Goal: Information Seeking & Learning: Learn about a topic

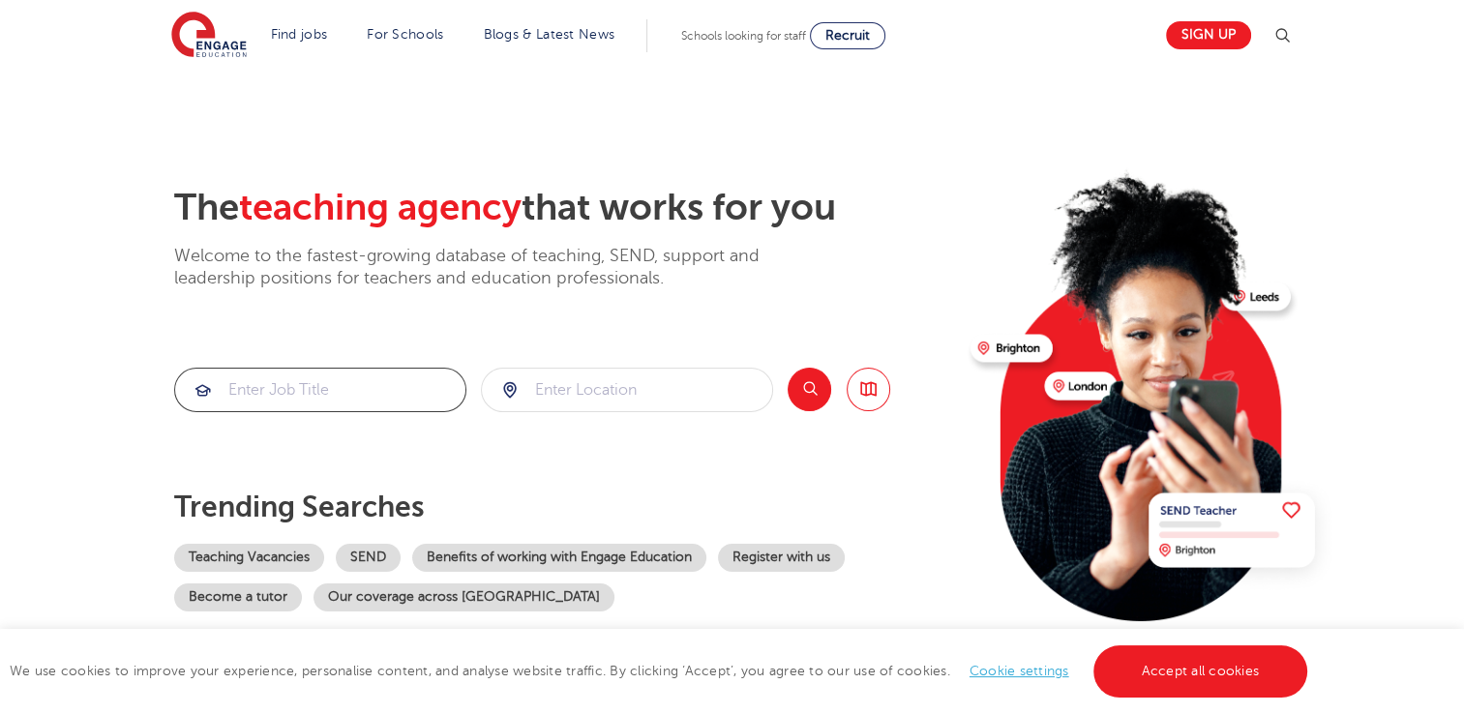
click at [303, 382] on input "search" at bounding box center [320, 390] width 290 height 43
type input "a"
type input "technician"
click at [577, 395] on input "search" at bounding box center [627, 390] width 290 height 43
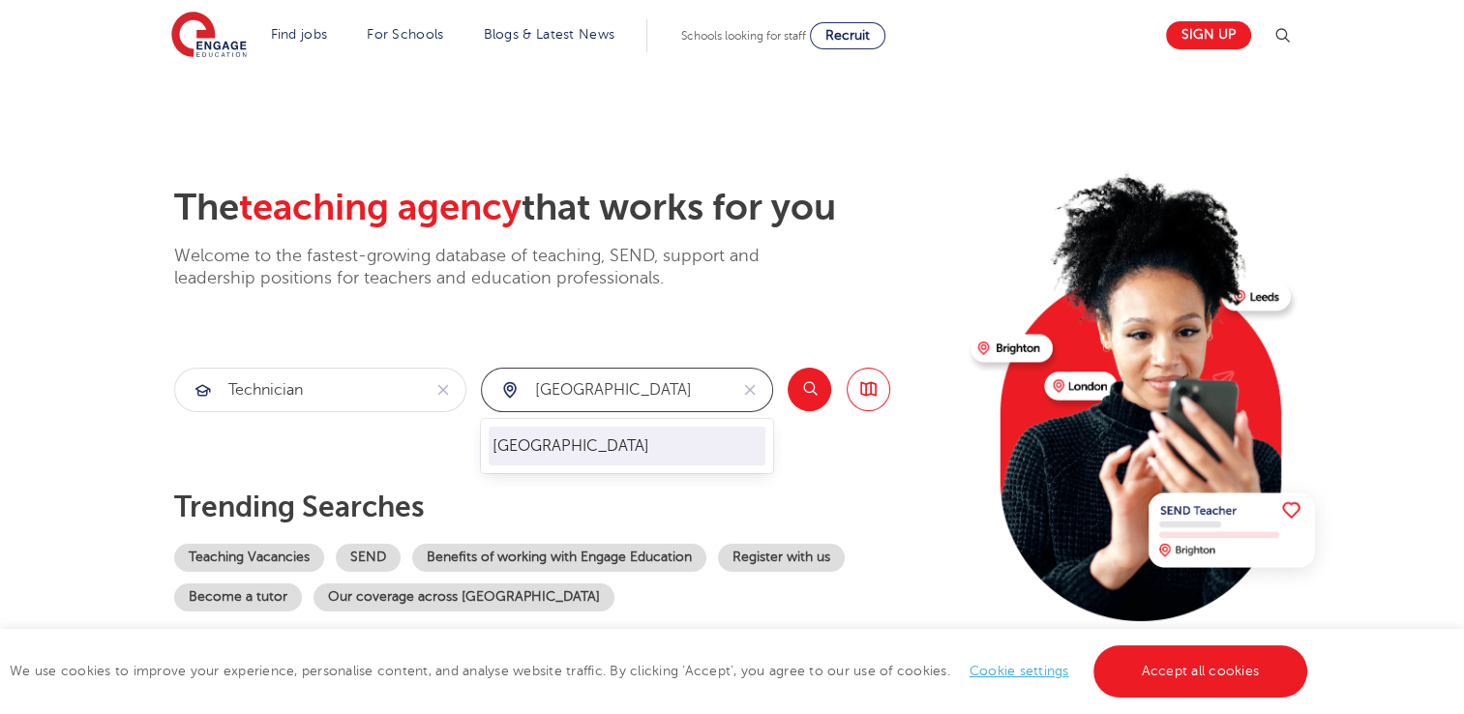
click at [565, 448] on li "[GEOGRAPHIC_DATA]" at bounding box center [627, 446] width 277 height 39
type input "[GEOGRAPHIC_DATA]"
click at [815, 377] on button "Search" at bounding box center [810, 390] width 44 height 44
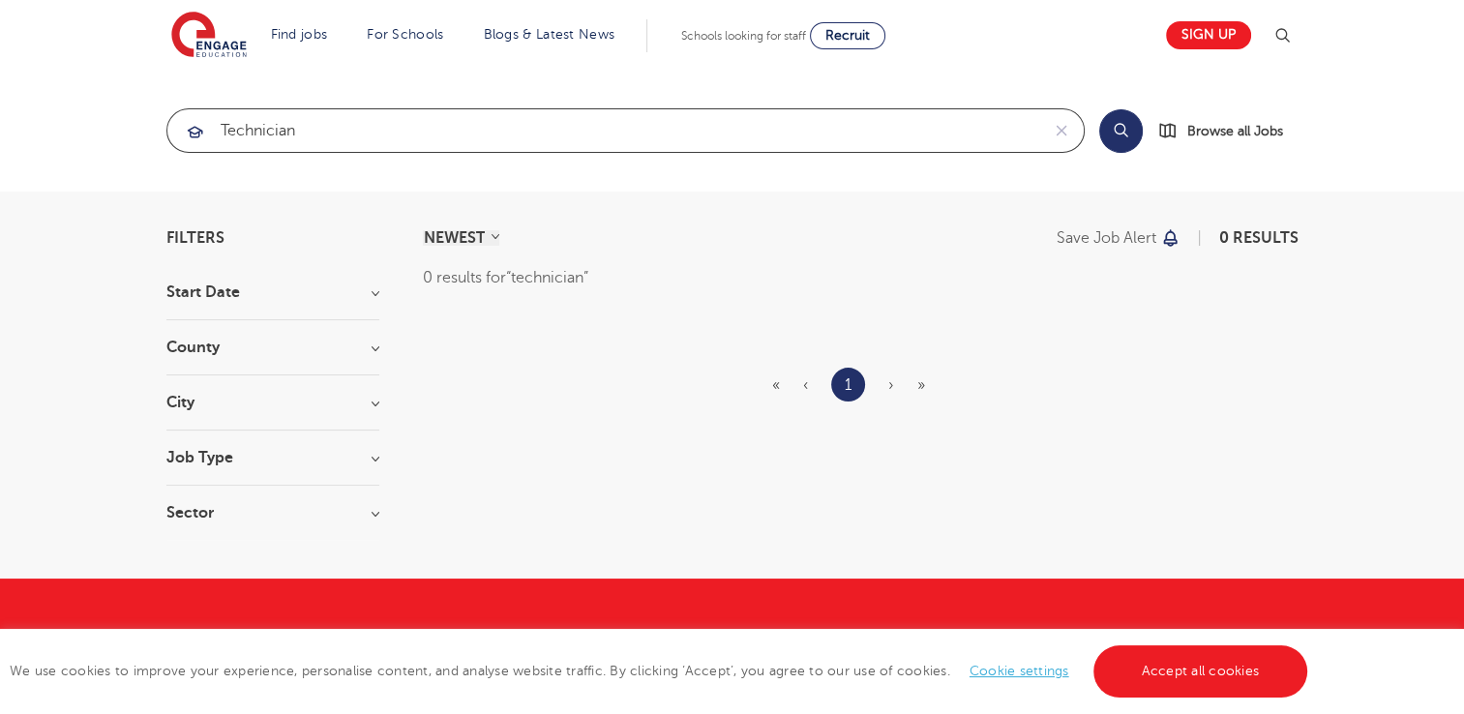
drag, startPoint x: 328, startPoint y: 128, endPoint x: 213, endPoint y: 145, distance: 116.5
click at [213, 145] on input "technician" at bounding box center [603, 130] width 872 height 43
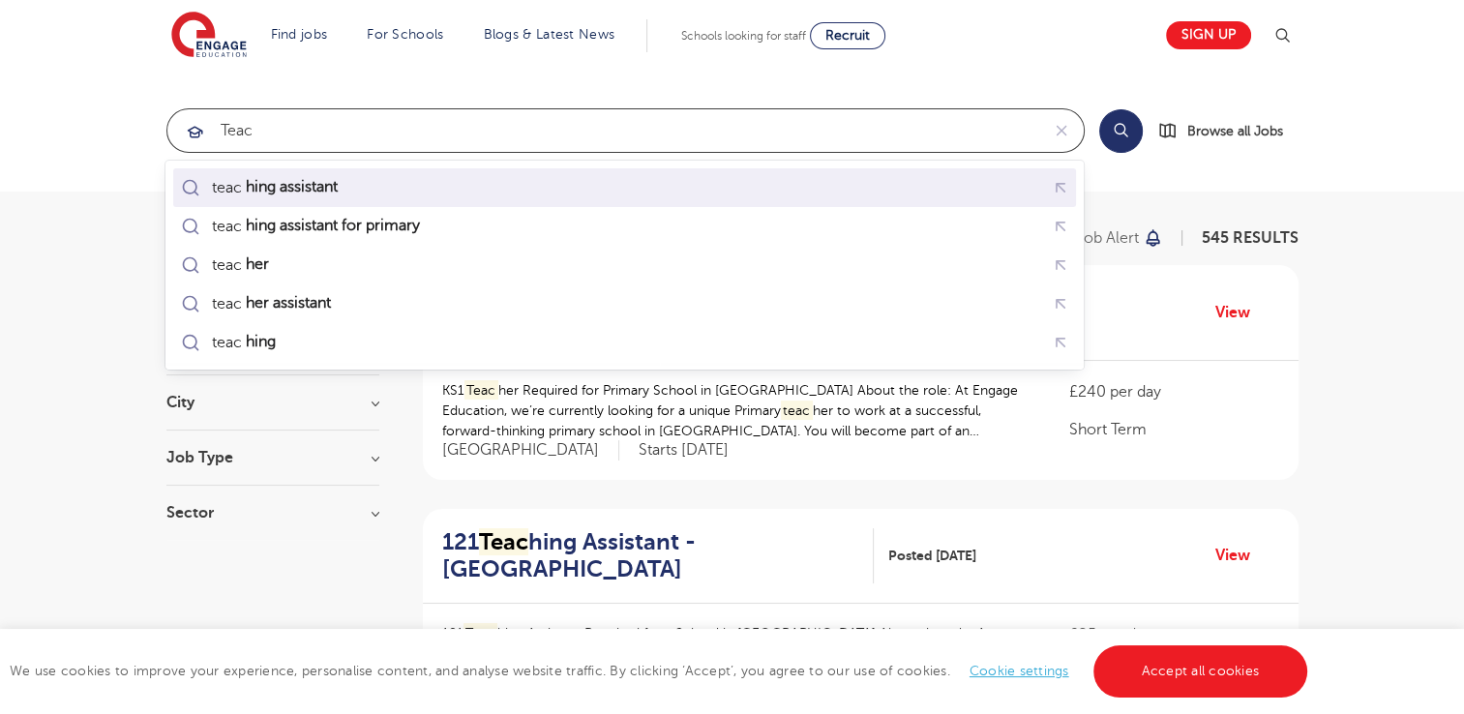
click at [326, 185] on mark "hing assistant" at bounding box center [291, 186] width 98 height 23
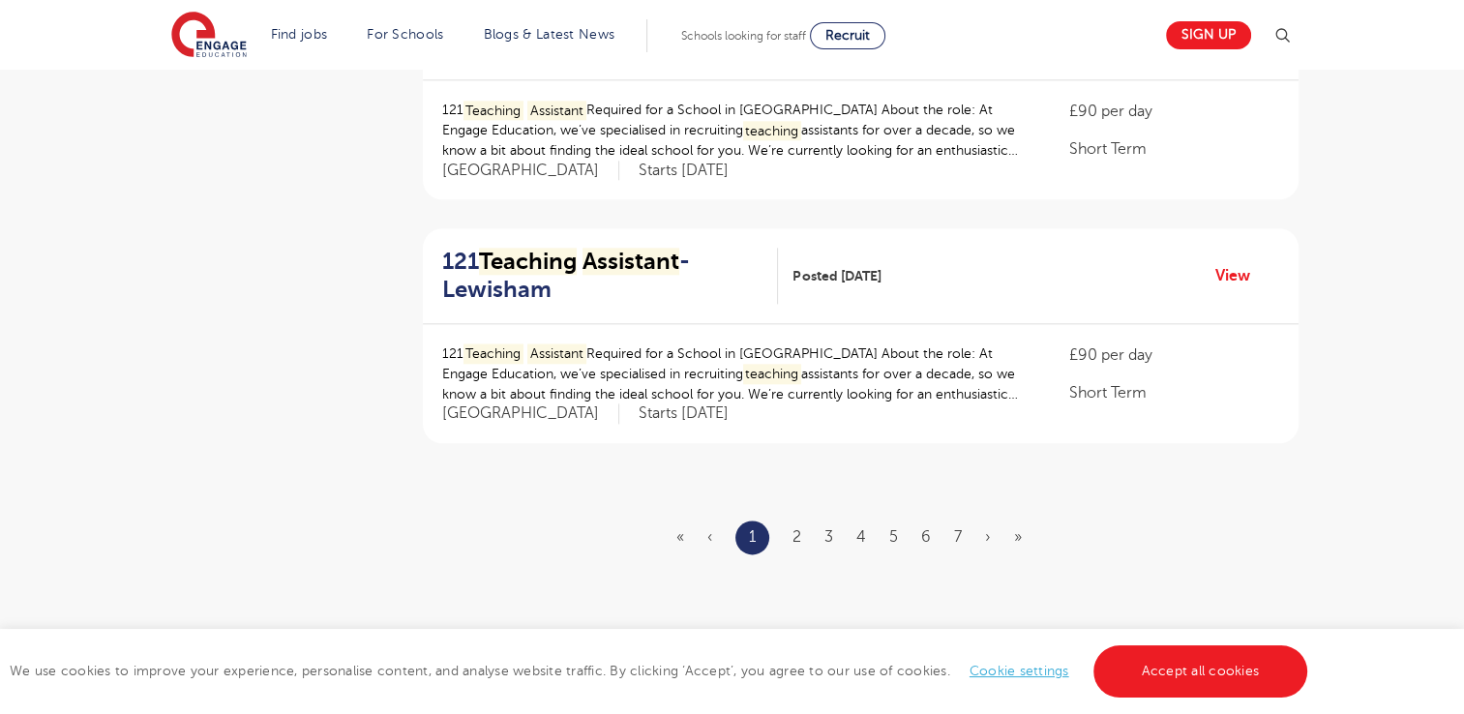
scroll to position [2245, 0]
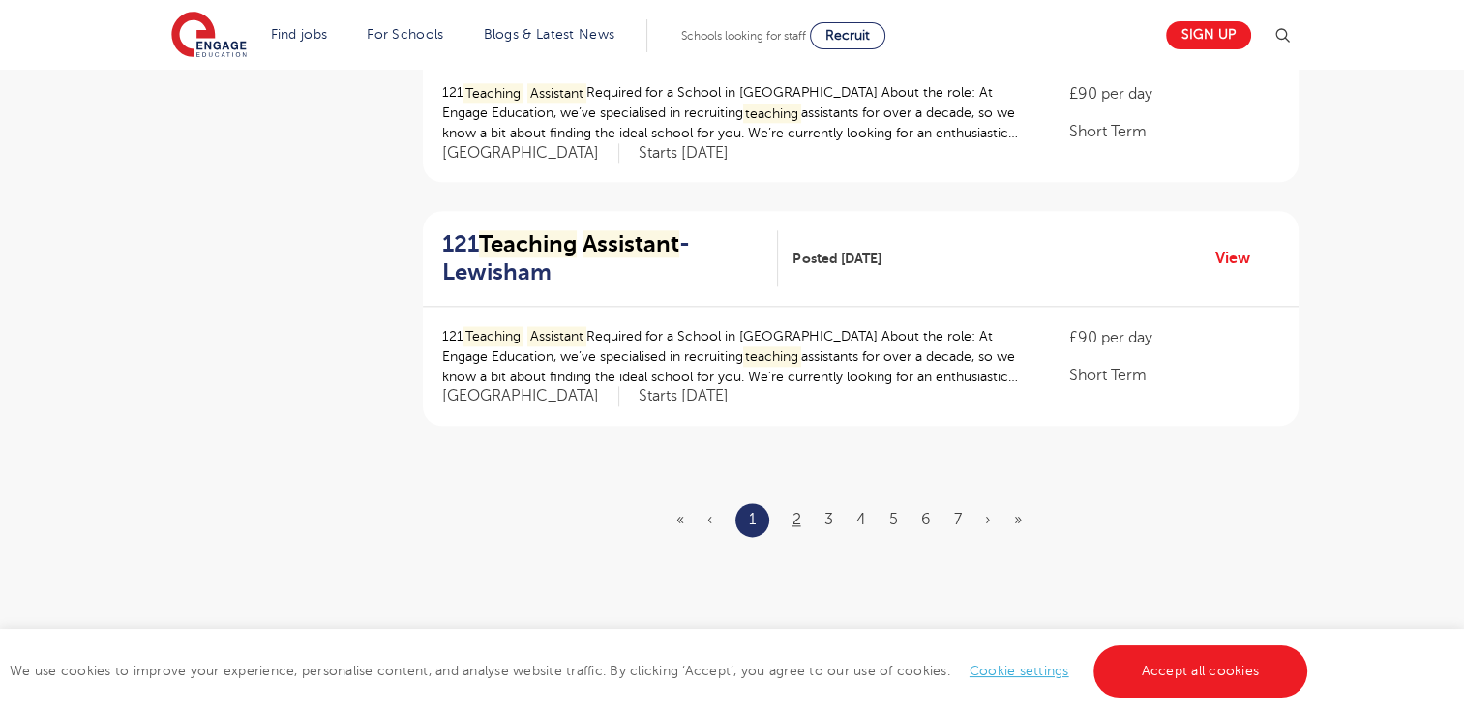
type input "teaching assistant"
click at [794, 520] on link "2" at bounding box center [797, 519] width 9 height 17
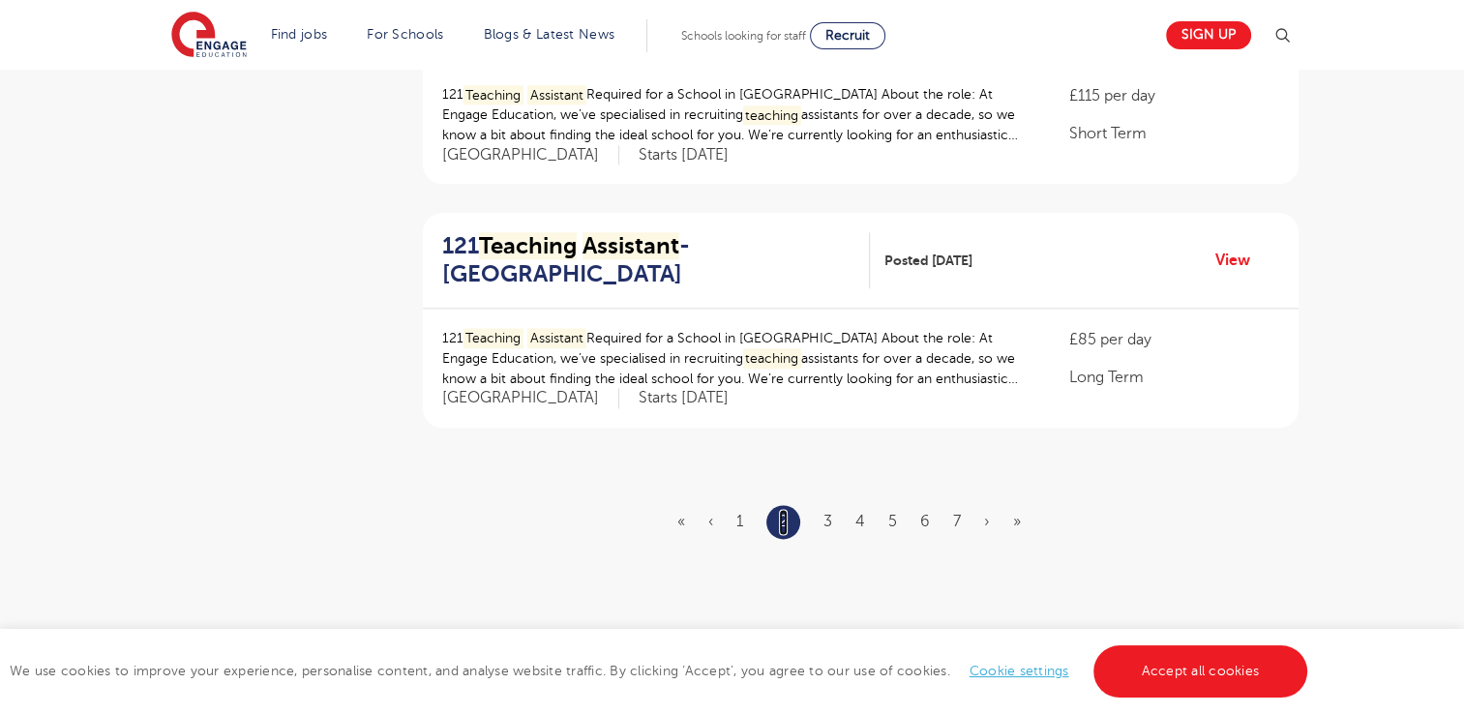
scroll to position [2251, 0]
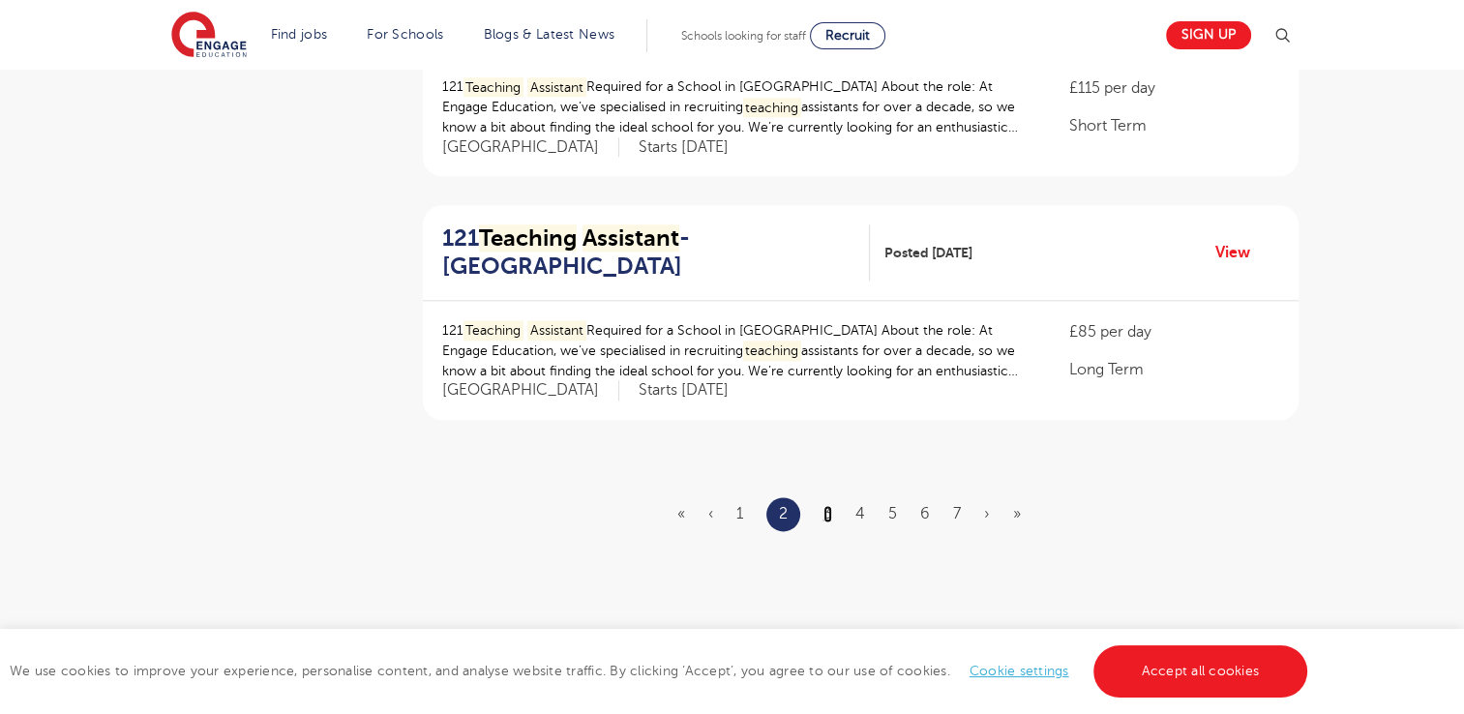
click at [830, 509] on link "3" at bounding box center [828, 513] width 9 height 17
